Goal: Task Accomplishment & Management: Manage account settings

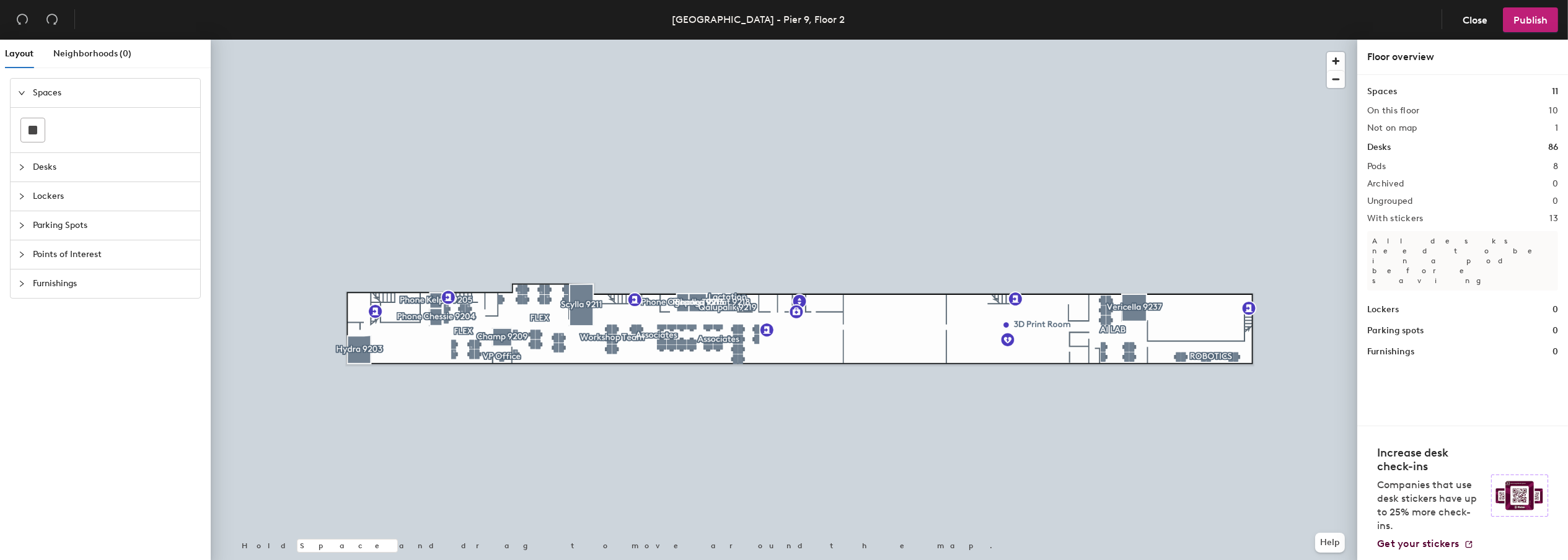
click at [790, 8] on header "[GEOGRAPHIC_DATA] - Pier 9, Floor 2 Close Publish" at bounding box center [784, 19] width 1568 height 40
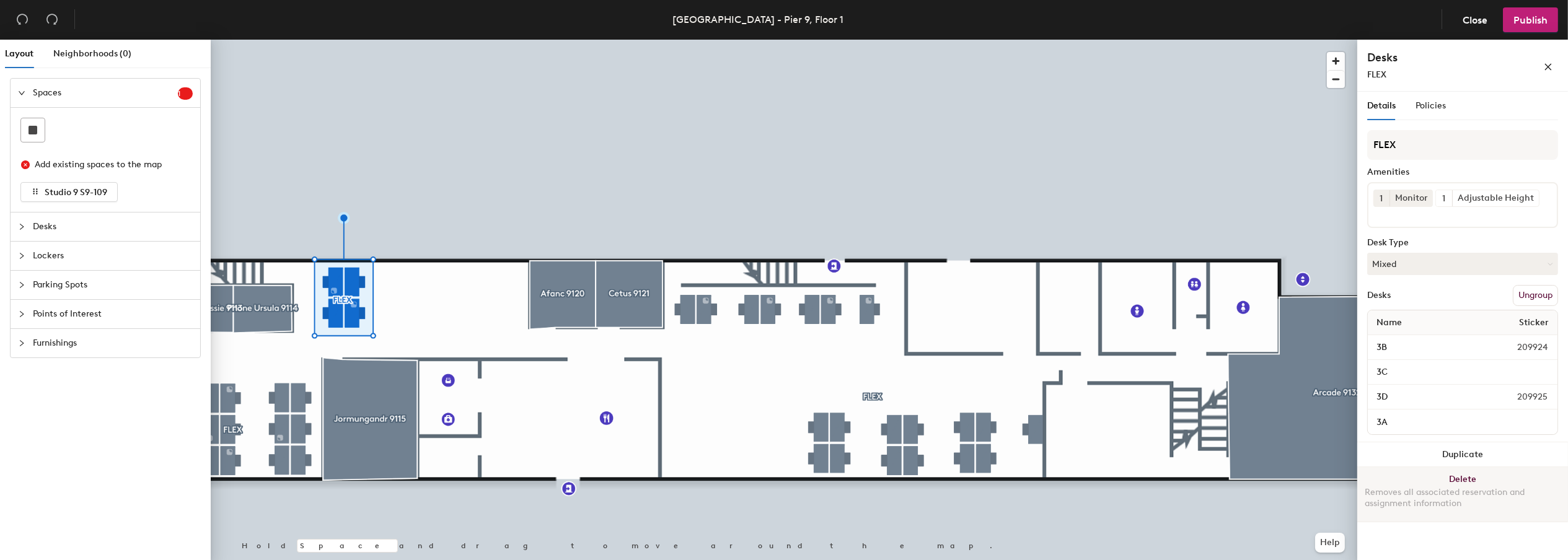
click at [1454, 475] on button "Delete Removes all associated reservation and assignment information" at bounding box center [1462, 494] width 211 height 55
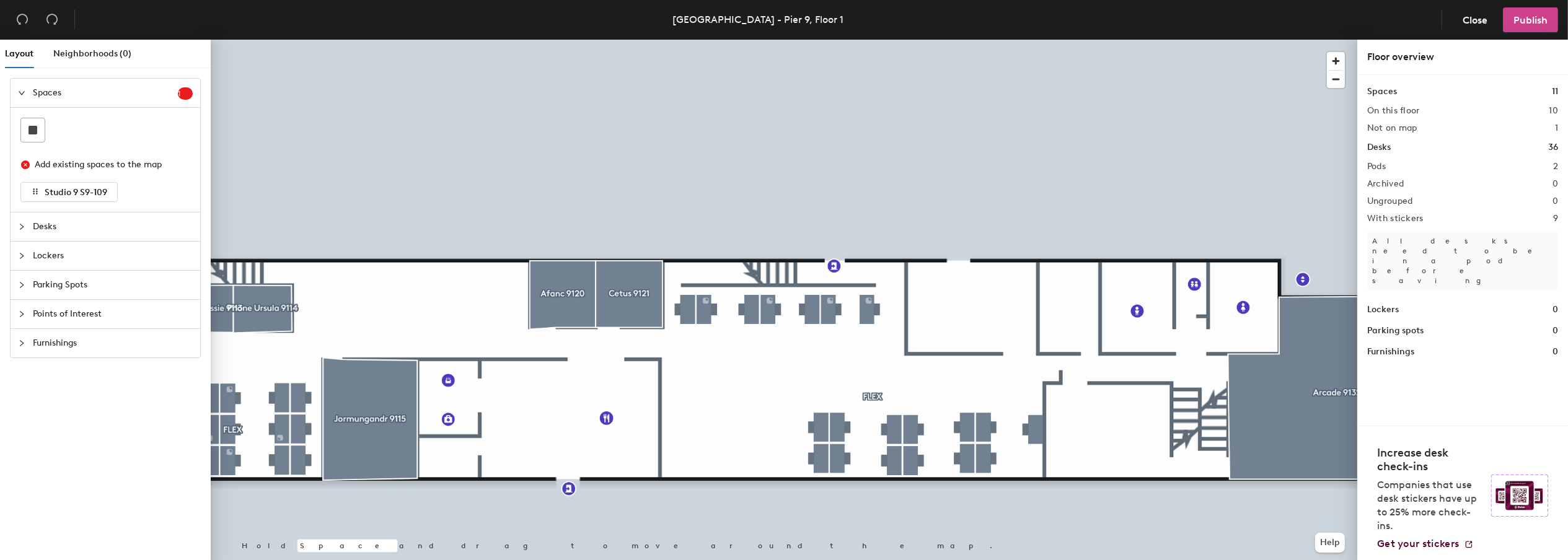
click at [1523, 11] on button "Publish" at bounding box center [1530, 19] width 55 height 25
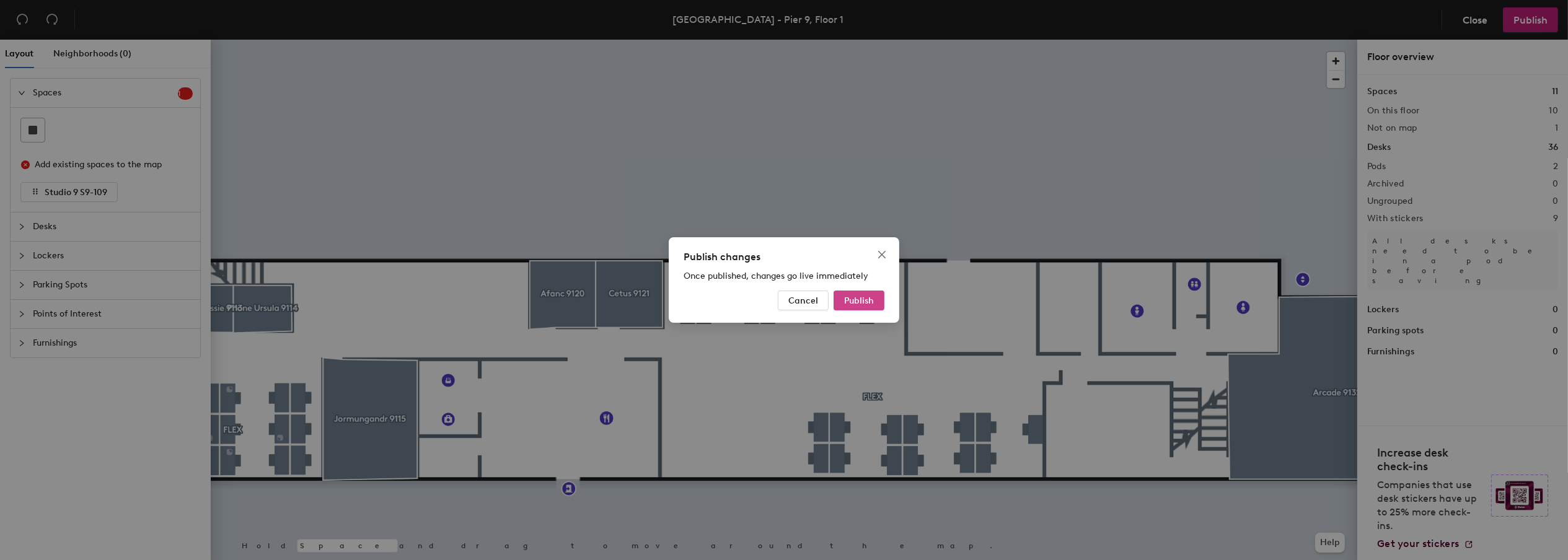
click at [845, 292] on button "Publish" at bounding box center [858, 299] width 51 height 19
